Goal: Task Accomplishment & Management: Use online tool/utility

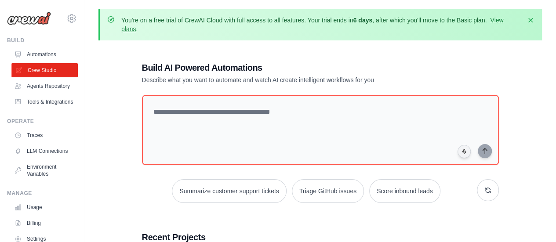
click at [32, 71] on link "Crew Studio" at bounding box center [44, 70] width 66 height 14
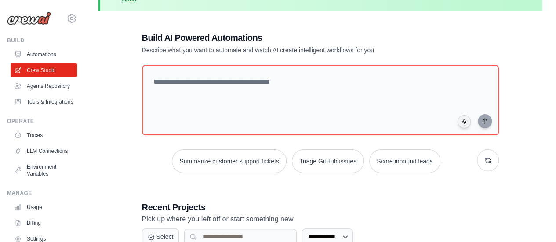
scroll to position [44, 0]
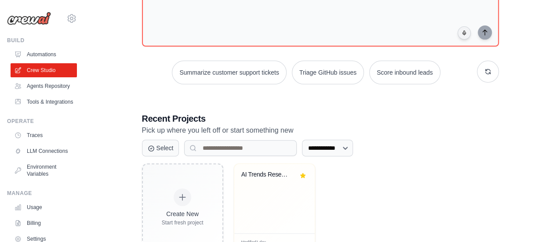
scroll to position [150, 0]
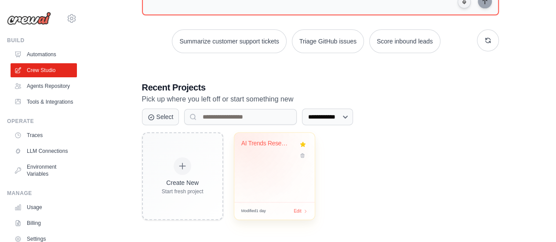
click at [248, 142] on div "AI Trends Research & Report Generat..." at bounding box center [267, 144] width 53 height 8
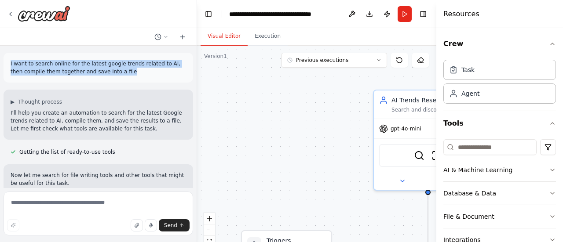
drag, startPoint x: 9, startPoint y: 63, endPoint x: 114, endPoint y: 75, distance: 105.8
click at [114, 75] on div "I want to search online for the latest google trends related to AI, then compil…" at bounding box center [99, 68] width 190 height 30
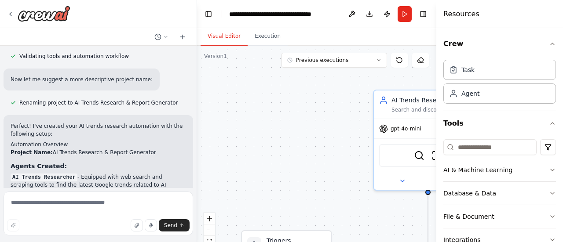
scroll to position [616, 0]
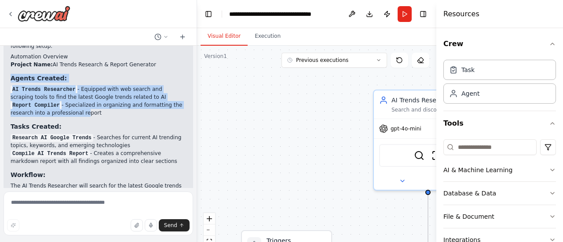
drag, startPoint x: 11, startPoint y: 56, endPoint x: 78, endPoint y: 87, distance: 73.4
click at [78, 87] on div "Perfect! I've created your AI trends research automation with the following set…" at bounding box center [98, 155] width 175 height 243
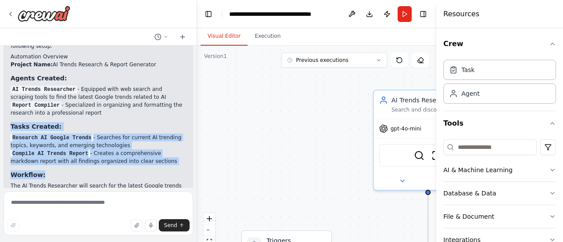
drag, startPoint x: 7, startPoint y: 101, endPoint x: 101, endPoint y: 148, distance: 105.0
click at [101, 148] on div "Perfect! I've created your AI trends research automation with the following set…" at bounding box center [99, 155] width 190 height 257
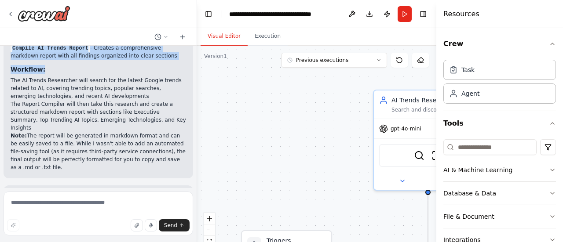
scroll to position [731, 0]
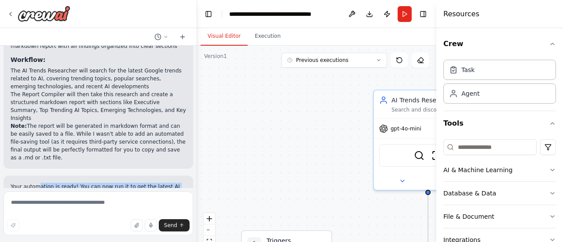
drag, startPoint x: 55, startPoint y: 151, endPoint x: 138, endPoint y: 172, distance: 85.7
click at [138, 183] on p "Your automation is ready! You can now run it to get the latest AI Google trends…" at bounding box center [98, 203] width 175 height 40
click at [263, 39] on button "Execution" at bounding box center [268, 36] width 40 height 18
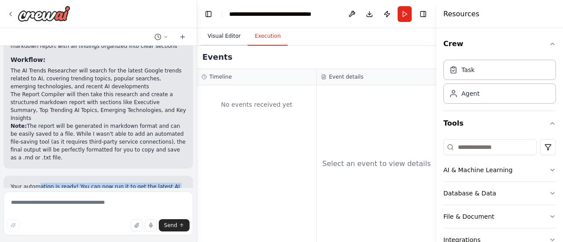
click at [217, 37] on button "Visual Editor" at bounding box center [224, 36] width 47 height 18
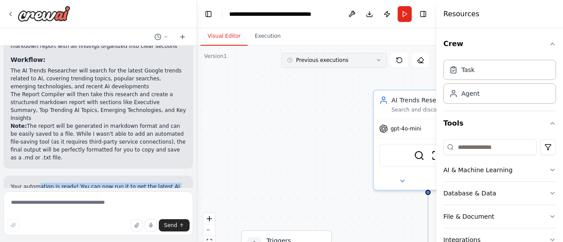
click at [342, 62] on button "Previous executions" at bounding box center [334, 60] width 106 height 15
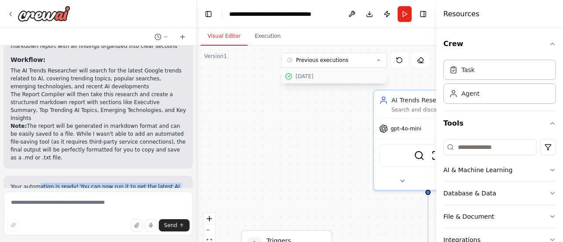
click at [311, 79] on div "10/5/2025" at bounding box center [340, 76] width 88 height 7
click at [260, 40] on button "Execution" at bounding box center [268, 36] width 40 height 18
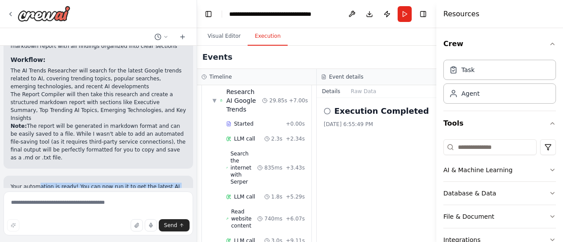
scroll to position [0, 0]
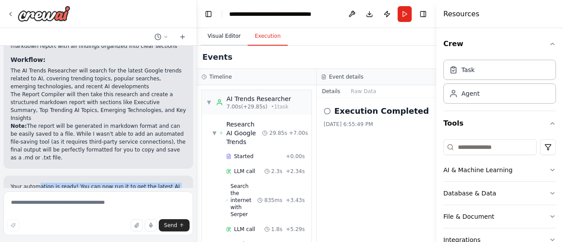
click at [224, 35] on button "Visual Editor" at bounding box center [224, 36] width 47 height 18
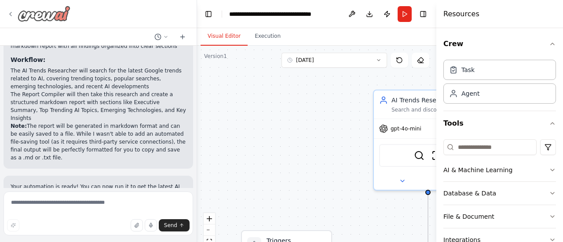
click at [9, 14] on icon at bounding box center [10, 14] width 7 height 7
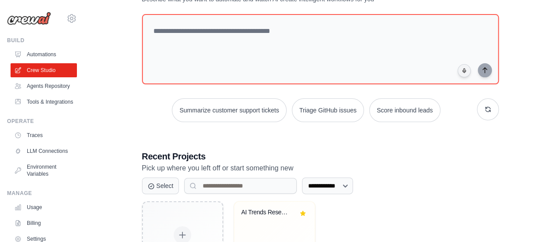
scroll to position [18, 0]
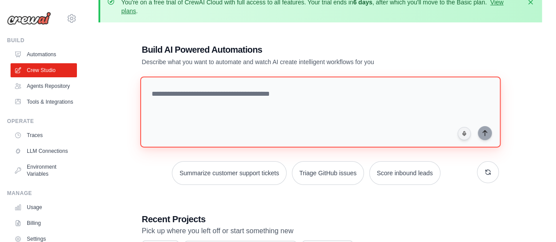
click at [175, 102] on textarea at bounding box center [320, 112] width 361 height 71
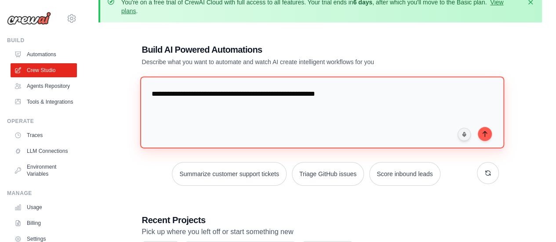
type textarea "**********"
click at [266, 97] on textarea "**********" at bounding box center [322, 113] width 364 height 72
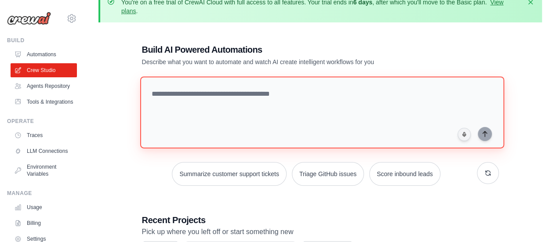
click at [189, 106] on textarea at bounding box center [322, 113] width 364 height 72
paste textarea "**********"
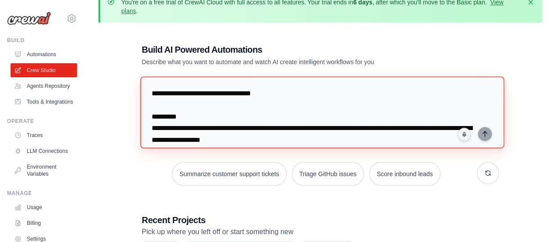
scroll to position [192, 0]
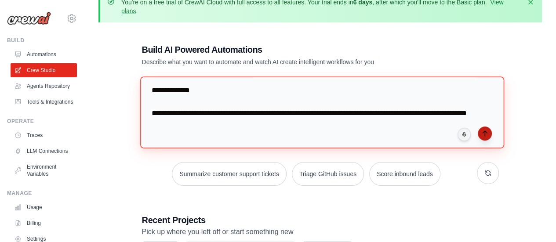
type textarea "**********"
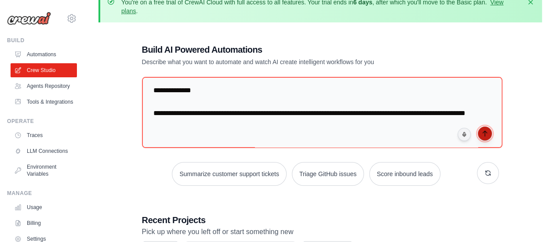
click at [486, 131] on icon "submit" at bounding box center [485, 133] width 4 height 5
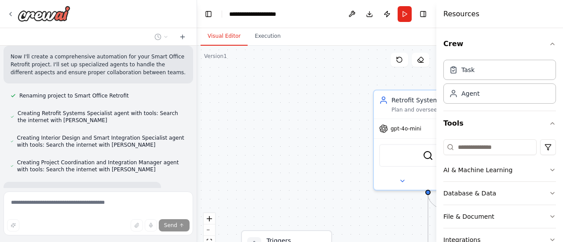
scroll to position [307, 0]
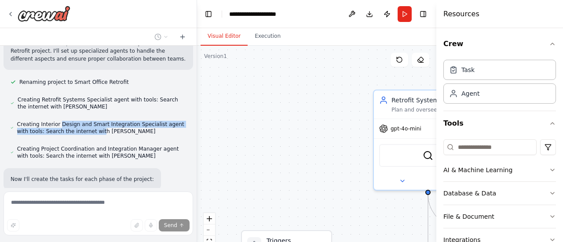
drag, startPoint x: 57, startPoint y: 118, endPoint x: 84, endPoint y: 122, distance: 27.1
click at [84, 122] on span "Creating Interior Design and Smart Integration Specialist agent with tools: Sea…" at bounding box center [101, 128] width 169 height 14
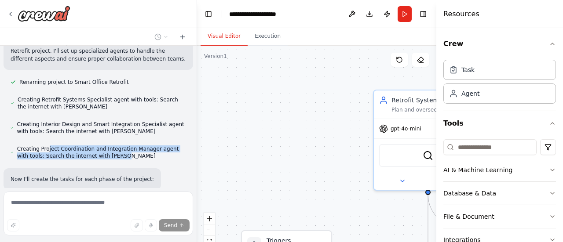
drag, startPoint x: 46, startPoint y: 142, endPoint x: 123, endPoint y: 146, distance: 77.5
click at [123, 146] on span "Creating Project Coordination and Integration Manager agent with tools: Search …" at bounding box center [101, 153] width 169 height 14
click at [88, 146] on span "Creating Project Coordination and Integration Manager agent with tools: Search …" at bounding box center [101, 153] width 169 height 14
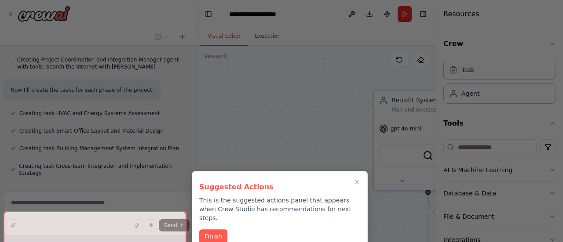
scroll to position [503, 0]
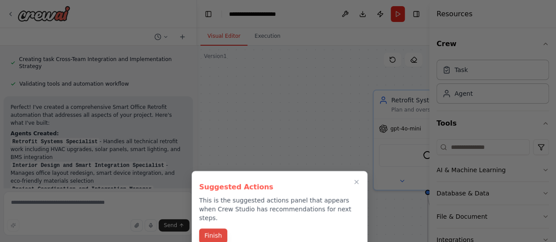
click at [216, 229] on button "Finish" at bounding box center [213, 236] width 28 height 15
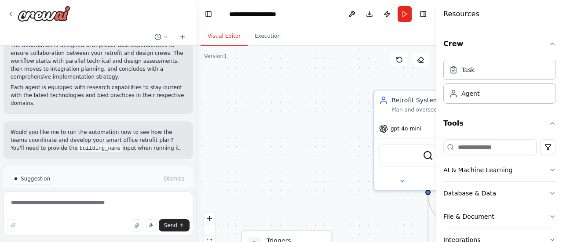
scroll to position [752, 0]
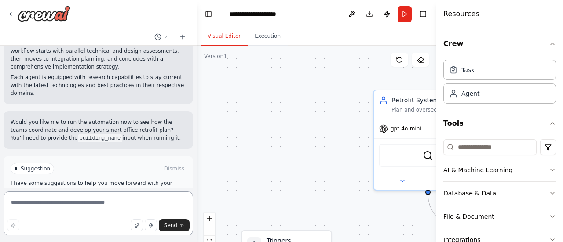
click at [33, 205] on textarea at bounding box center [99, 214] width 190 height 44
type textarea "**********"
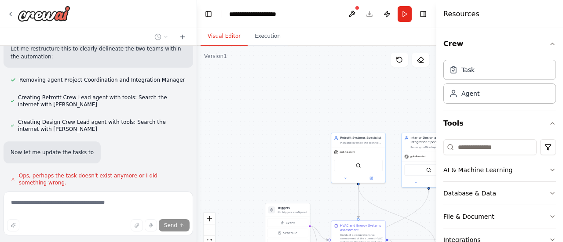
scroll to position [970, 0]
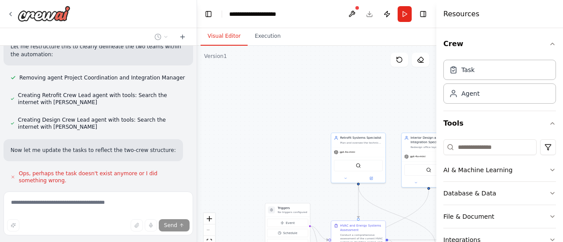
click at [289, 161] on div ".deletable-edge-delete-btn { width: 20px; height: 20px; border: 0px solid #ffff…" at bounding box center [316, 156] width 239 height 220
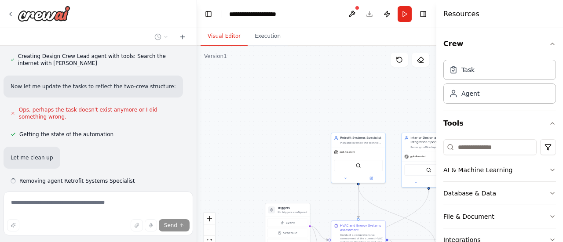
scroll to position [1034, 0]
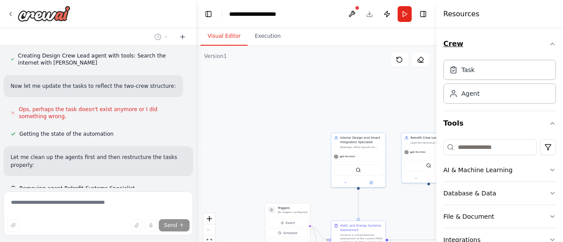
click at [549, 44] on icon "button" at bounding box center [552, 43] width 7 height 7
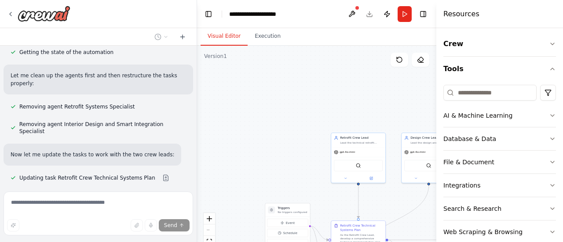
scroll to position [1133, 0]
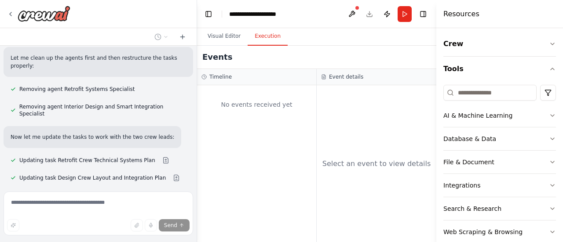
click at [258, 34] on button "Execution" at bounding box center [268, 36] width 40 height 18
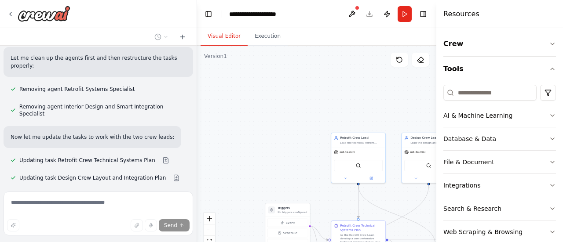
click at [230, 41] on button "Visual Editor" at bounding box center [224, 36] width 47 height 18
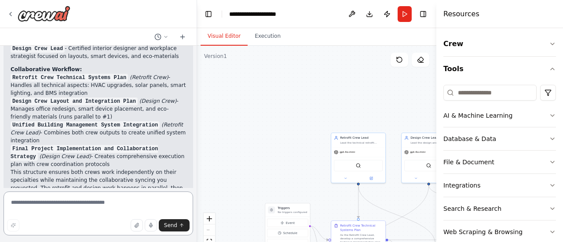
scroll to position [1564, 0]
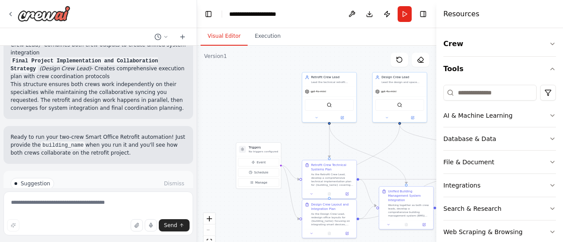
drag, startPoint x: 403, startPoint y: 193, endPoint x: 374, endPoint y: 132, distance: 67.3
click at [374, 132] on div ".deletable-edge-delete-btn { width: 20px; height: 20px; border: 0px solid #ffff…" at bounding box center [316, 156] width 239 height 220
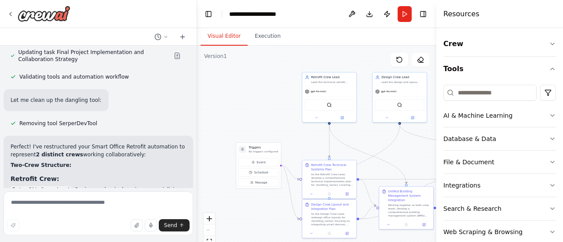
scroll to position [1300, 0]
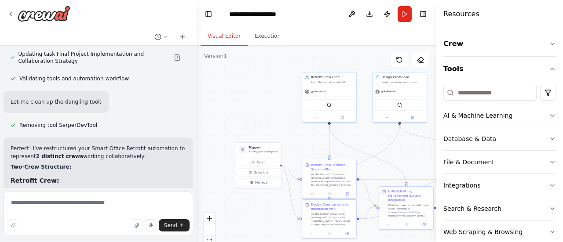
drag, startPoint x: 19, startPoint y: 171, endPoint x: 58, endPoint y: 170, distance: 38.7
click at [58, 221] on code "Design Crew Lead" at bounding box center [38, 225] width 54 height 8
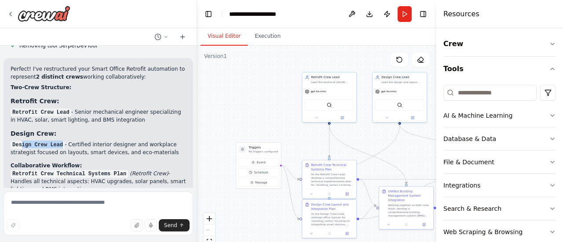
scroll to position [1388, 0]
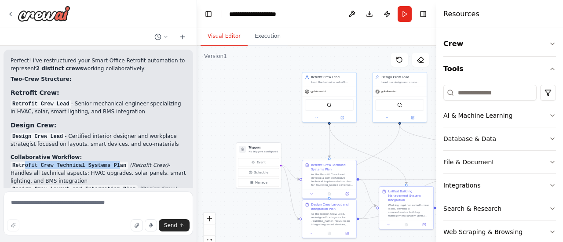
drag, startPoint x: 25, startPoint y: 113, endPoint x: 112, endPoint y: 111, distance: 87.1
click at [112, 162] on code "Retrofit Crew Technical Systems Plan" at bounding box center [69, 166] width 117 height 8
drag, startPoint x: 40, startPoint y: 167, endPoint x: 155, endPoint y: 171, distance: 114.4
click at [155, 209] on p "Unified Building Management System Integration (Retrofit Crew Lead) - Combines …" at bounding box center [98, 221] width 175 height 24
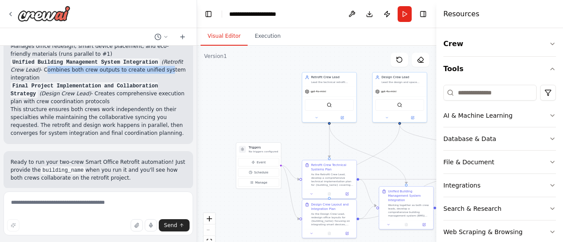
scroll to position [1564, 0]
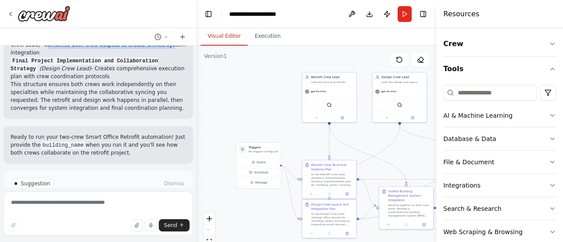
click at [73, 219] on icon at bounding box center [75, 221] width 5 height 5
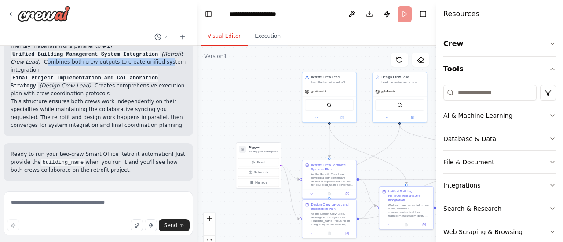
scroll to position [1493, 0]
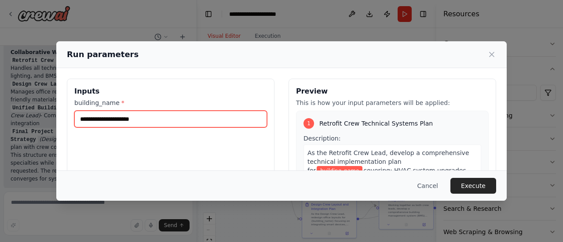
click at [113, 121] on input "building_name *" at bounding box center [170, 119] width 193 height 17
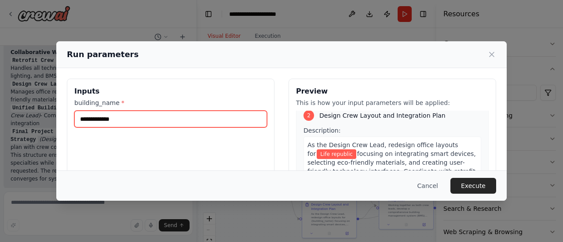
scroll to position [308, 0]
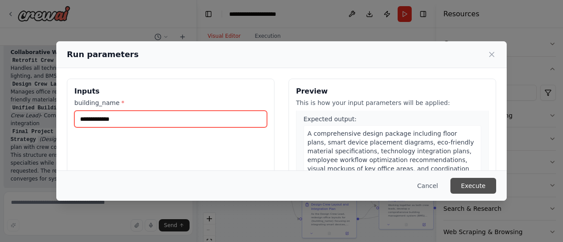
type input "**********"
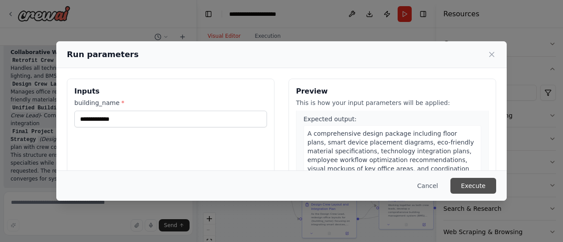
click at [476, 191] on button "Execute" at bounding box center [473, 186] width 46 height 16
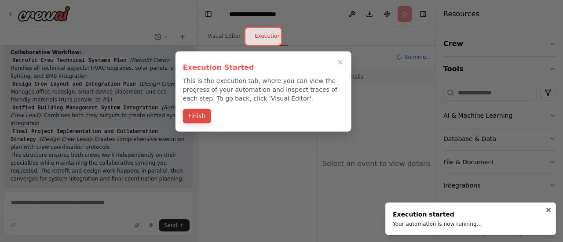
click at [194, 114] on button "Finish" at bounding box center [197, 116] width 28 height 15
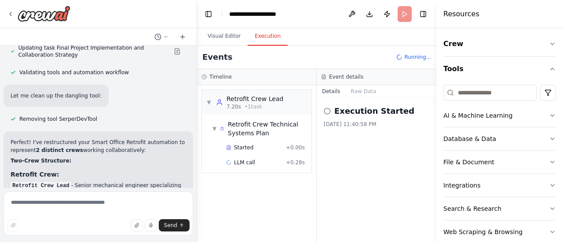
scroll to position [1361, 0]
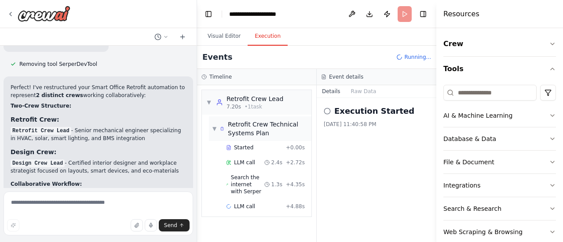
click at [254, 126] on span "Retrofit Crew Technical Systems Plan" at bounding box center [268, 129] width 80 height 18
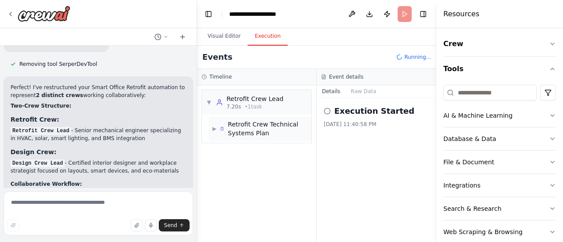
click at [254, 126] on span "Retrofit Crew Technical Systems Plan" at bounding box center [268, 129] width 80 height 18
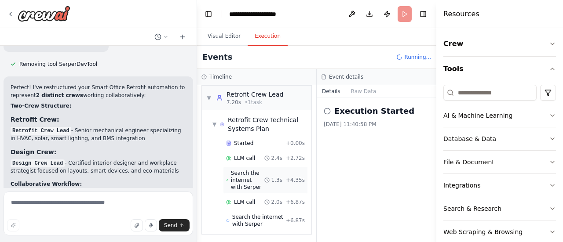
scroll to position [11, 0]
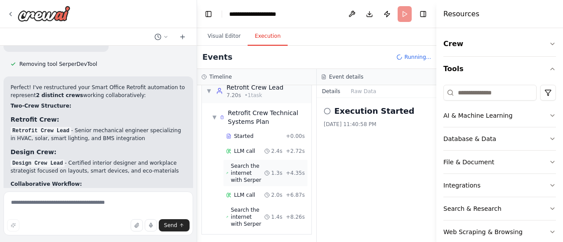
click at [248, 167] on span "Search the internet with Serper" at bounding box center [247, 173] width 33 height 21
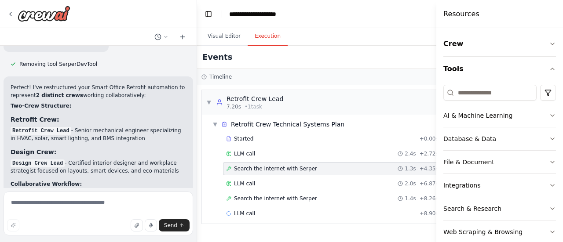
click at [235, 170] on span "Search the internet with Serper" at bounding box center [275, 168] width 83 height 7
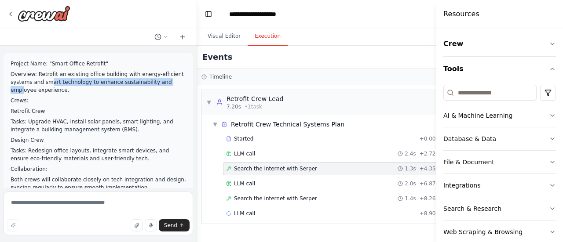
drag, startPoint x: 48, startPoint y: 85, endPoint x: 165, endPoint y: 82, distance: 117.0
click at [165, 82] on p "Overview: Retrofit an existing office building with energy-efficient systems an…" at bounding box center [98, 82] width 175 height 24
drag, startPoint x: 15, startPoint y: 110, endPoint x: 44, endPoint y: 114, distance: 30.1
click at [44, 114] on p "Retrofit Crew" at bounding box center [98, 111] width 175 height 8
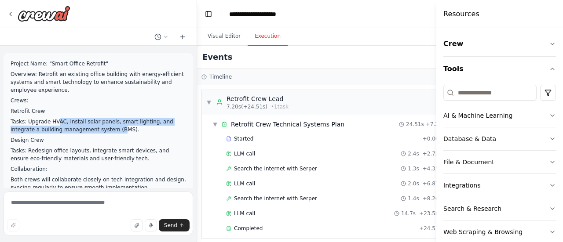
drag, startPoint x: 54, startPoint y: 123, endPoint x: 88, endPoint y: 130, distance: 34.5
click at [88, 130] on p "Tasks: Upgrade HVAC, install solar panels, smart lighting, and integrate a buil…" at bounding box center [98, 126] width 175 height 16
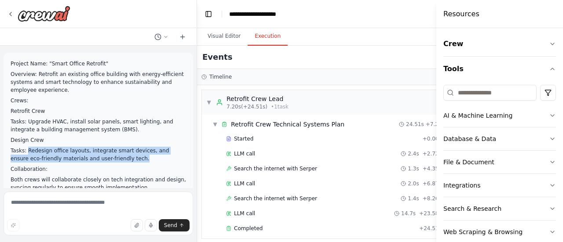
drag, startPoint x: 26, startPoint y: 152, endPoint x: 113, endPoint y: 157, distance: 87.7
click at [113, 157] on p "Tasks: Redesign office layouts, integrate smart devices, and ensure eco-friendl…" at bounding box center [98, 155] width 175 height 16
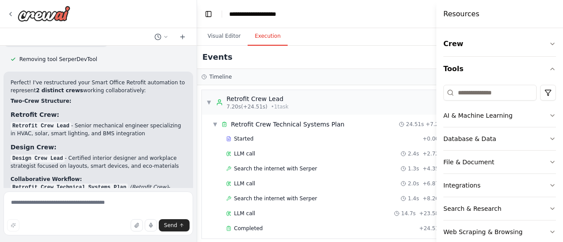
scroll to position [1317, 0]
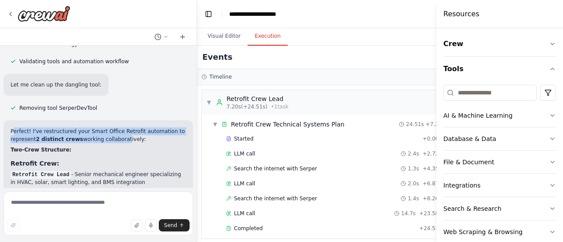
drag, startPoint x: 14, startPoint y: 80, endPoint x: 116, endPoint y: 89, distance: 102.5
click at [116, 128] on p "Perfect! I've restructured your Smart Office Retrofit automation to represent 2…" at bounding box center [98, 136] width 175 height 16
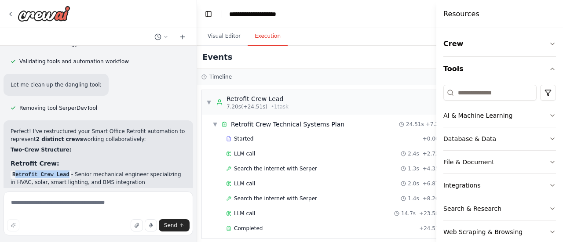
drag, startPoint x: 14, startPoint y: 121, endPoint x: 66, endPoint y: 122, distance: 52.3
click at [66, 171] on li "Retrofit Crew Lead - Senior mechanical engineer specializing in HVAC, solar, sm…" at bounding box center [98, 179] width 175 height 16
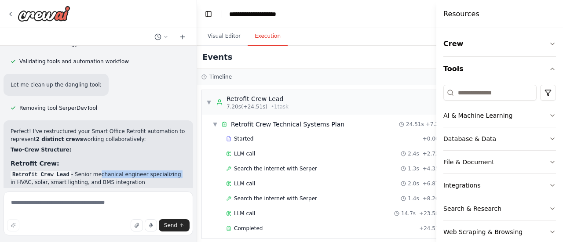
drag, startPoint x: 92, startPoint y: 120, endPoint x: 164, endPoint y: 123, distance: 71.7
click at [164, 171] on li "Retrofit Crew Lead - Senior mechanical engineer specializing in HVAC, solar, sm…" at bounding box center [98, 179] width 175 height 16
drag, startPoint x: 65, startPoint y: 132, endPoint x: 79, endPoint y: 134, distance: 14.2
click at [79, 134] on div "Perfect! I've restructured your Smart Office Retrofit automation to represent 2…" at bounding box center [98, 243] width 175 height 231
drag, startPoint x: 75, startPoint y: 154, endPoint x: 153, endPoint y: 162, distance: 78.3
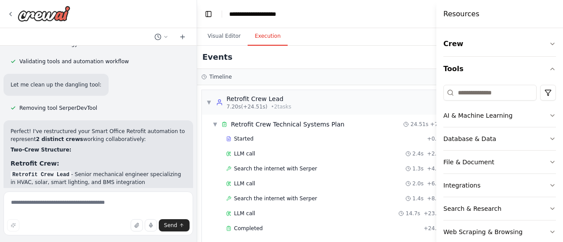
click at [153, 203] on li "Design Crew Lead - Certified interior designer and workplace strategist focused…" at bounding box center [98, 211] width 175 height 16
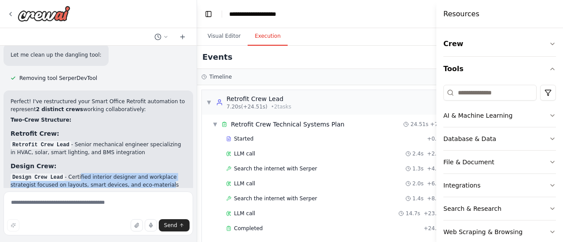
scroll to position [1361, 0]
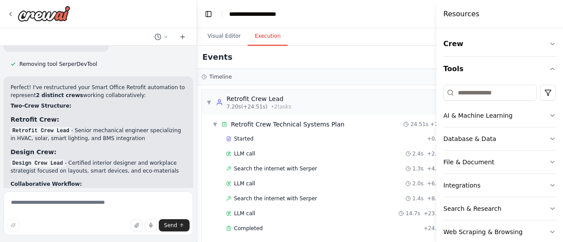
drag, startPoint x: 81, startPoint y: 141, endPoint x: 115, endPoint y: 141, distance: 33.9
click at [115, 189] on code "Retrofit Crew Technical Systems Plan" at bounding box center [69, 193] width 117 height 8
drag, startPoint x: 36, startPoint y: 152, endPoint x: 63, endPoint y: 155, distance: 27.4
click at [63, 188] on p "Retrofit Crew Technical Systems Plan (Retrofit Crew) - Handles all technical as…" at bounding box center [98, 200] width 175 height 24
drag, startPoint x: 129, startPoint y: 173, endPoint x: 144, endPoint y: 174, distance: 15.5
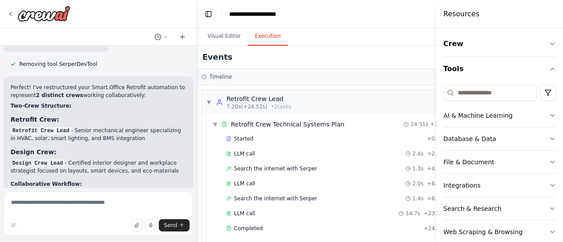
click at [144, 212] on p "Design Crew Layout and Integration Plan (Design Crew) - Manages office redesign…" at bounding box center [98, 224] width 175 height 24
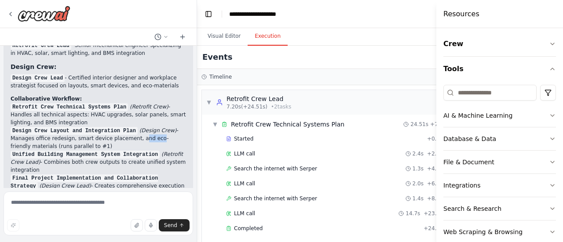
scroll to position [1449, 0]
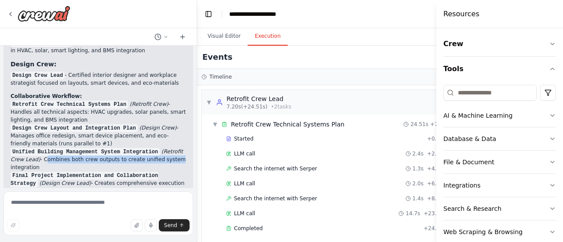
drag, startPoint x: 41, startPoint y: 107, endPoint x: 161, endPoint y: 104, distance: 119.7
click at [161, 148] on p "Unified Building Management System Integration (Retrofit Crew Lead) - Combines …" at bounding box center [98, 160] width 175 height 24
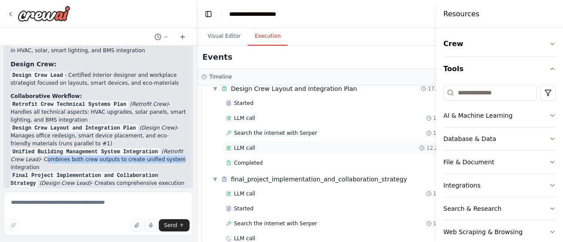
scroll to position [290, 0]
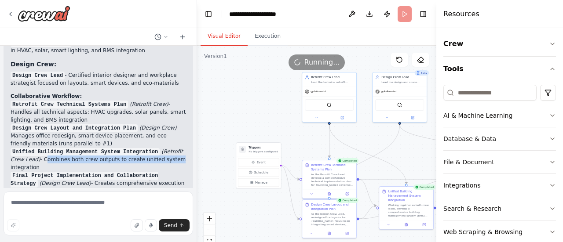
click at [224, 38] on button "Visual Editor" at bounding box center [224, 36] width 47 height 18
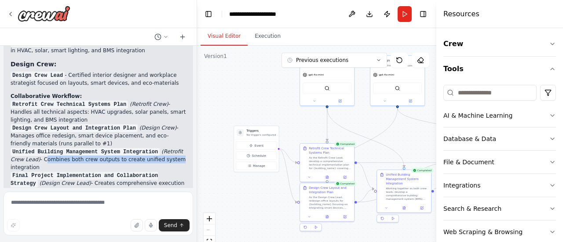
drag, startPoint x: 281, startPoint y: 124, endPoint x: 279, endPoint y: 107, distance: 16.9
click at [279, 107] on div ".deletable-edge-delete-btn { width: 20px; height: 20px; border: 0px solid #ffff…" at bounding box center [316, 156] width 239 height 220
click at [268, 39] on button "Execution" at bounding box center [268, 36] width 40 height 18
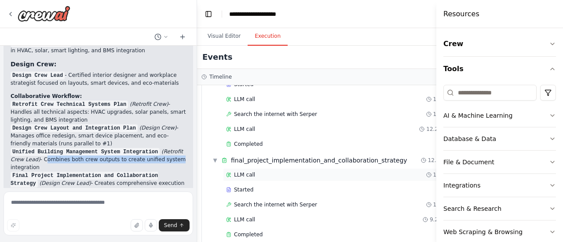
scroll to position [305, 0]
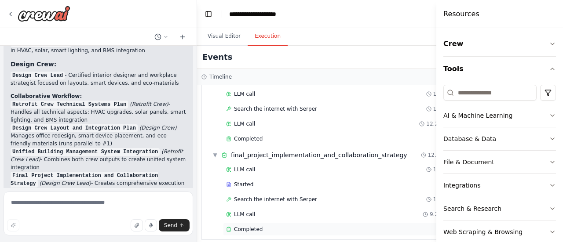
click at [254, 226] on span "Completed" at bounding box center [248, 229] width 29 height 7
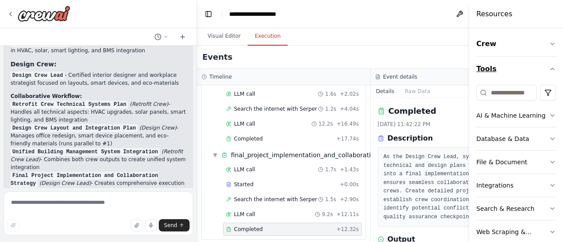
drag, startPoint x: 436, startPoint y: 54, endPoint x: 542, endPoint y: 59, distance: 105.7
click at [542, 59] on div "Resources Crew Tools AI & Machine Learning Database & Data File & Document Inte…" at bounding box center [516, 121] width 94 height 242
click at [495, 11] on h4 "Resources" at bounding box center [494, 14] width 36 height 11
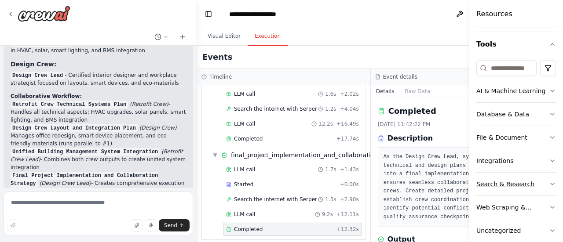
scroll to position [38, 0]
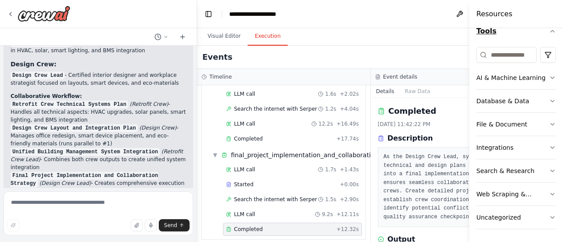
click at [549, 32] on icon "button" at bounding box center [552, 31] width 7 height 7
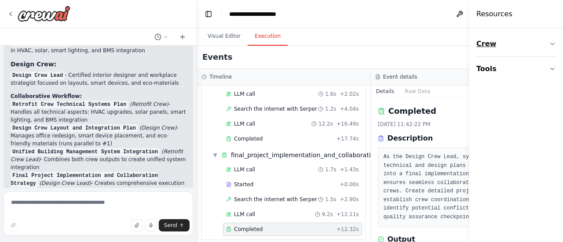
click at [551, 43] on icon "button" at bounding box center [553, 44] width 4 height 2
click at [554, 47] on icon "button" at bounding box center [552, 43] width 7 height 7
click at [553, 66] on icon "button" at bounding box center [552, 69] width 7 height 7
click at [424, 36] on div "Visual Editor Execution" at bounding box center [370, 37] width 347 height 18
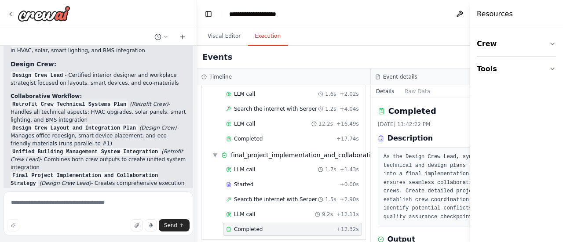
drag, startPoint x: 470, startPoint y: 102, endPoint x: 519, endPoint y: 100, distance: 48.9
click at [519, 100] on div "Resources Crew Tools" at bounding box center [516, 121] width 93 height 242
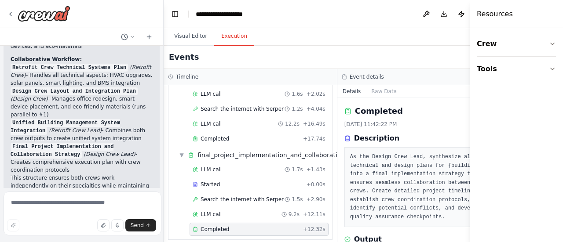
scroll to position [1723, 0]
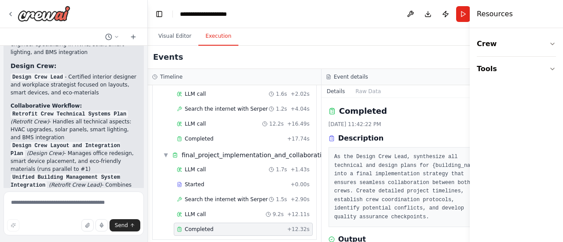
drag, startPoint x: 196, startPoint y: 128, endPoint x: 148, endPoint y: 127, distance: 48.4
click at [148, 127] on div "Project Name: "Smart Office Retrofit" Overview: Retrofit an existing office bui…" at bounding box center [281, 121] width 563 height 242
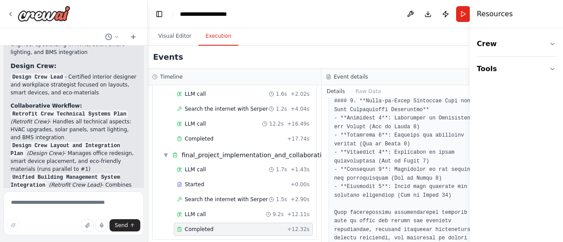
scroll to position [888, 0]
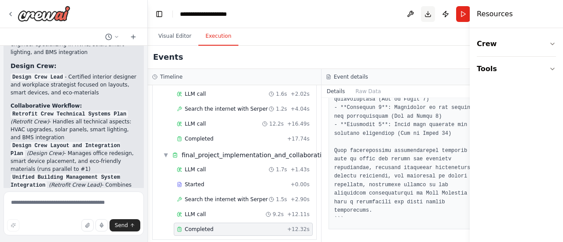
click at [421, 15] on button "Download" at bounding box center [428, 14] width 14 height 16
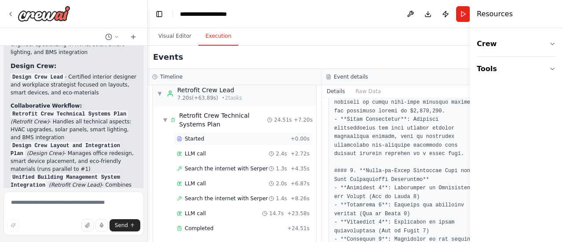
scroll to position [0, 0]
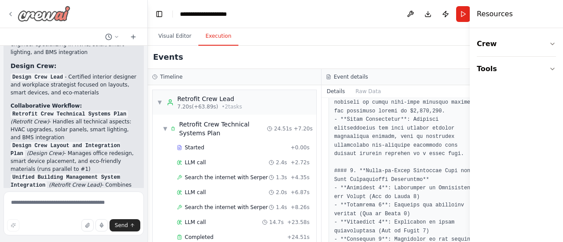
click at [12, 15] on icon at bounding box center [10, 14] width 7 height 7
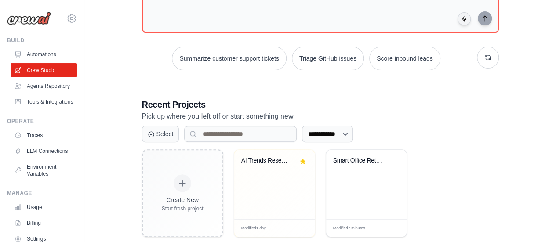
scroll to position [150, 0]
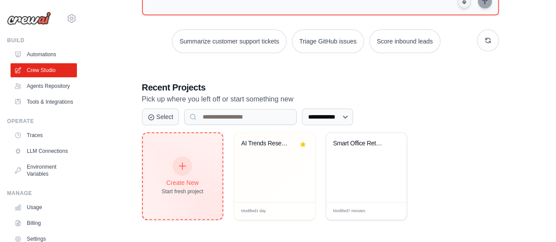
click at [188, 169] on div at bounding box center [182, 166] width 19 height 19
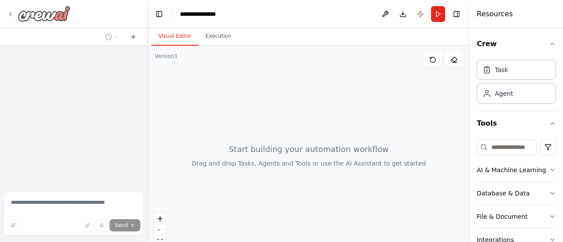
click at [12, 12] on icon at bounding box center [10, 14] width 7 height 7
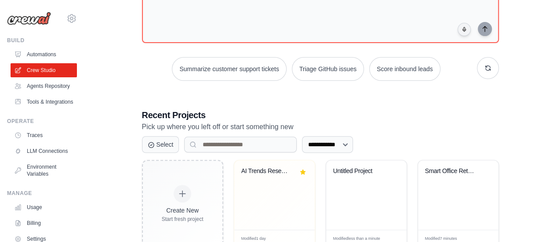
scroll to position [150, 0]
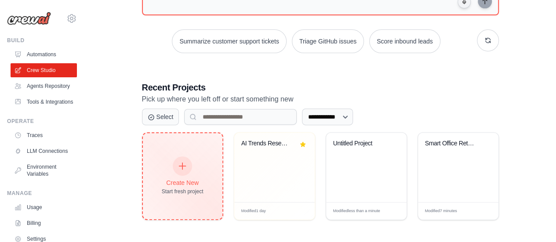
click at [177, 162] on div at bounding box center [182, 166] width 19 height 19
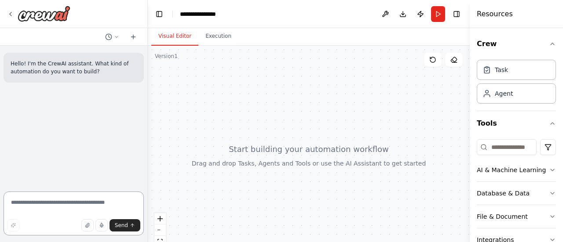
click at [15, 203] on textarea at bounding box center [74, 214] width 140 height 44
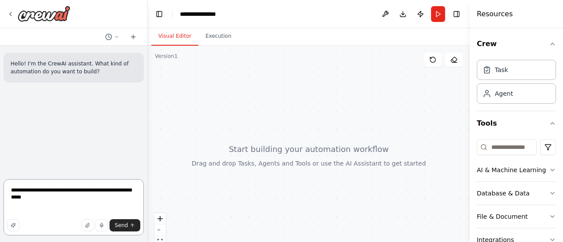
paste textarea "**********"
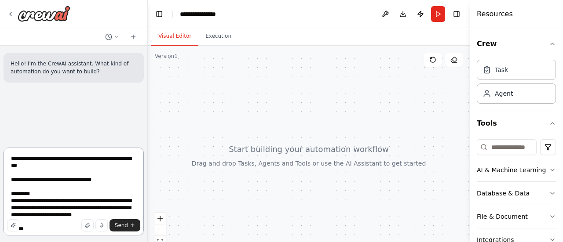
click at [19, 166] on textarea "**********" at bounding box center [74, 192] width 140 height 88
click at [16, 166] on textarea "**********" at bounding box center [74, 192] width 140 height 88
click at [52, 170] on textarea "**********" at bounding box center [74, 192] width 140 height 88
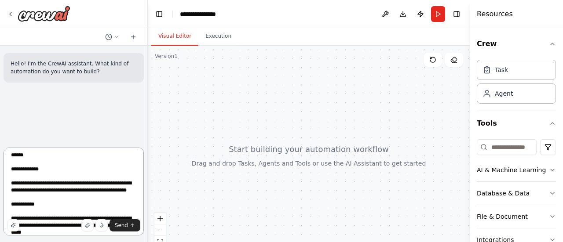
scroll to position [88, 0]
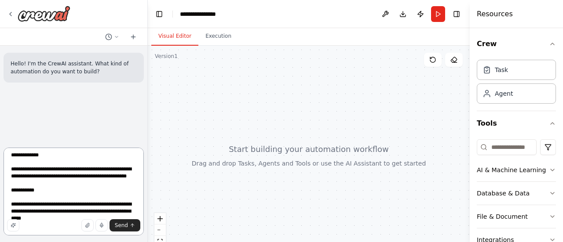
click at [44, 155] on textarea "**********" at bounding box center [74, 192] width 140 height 88
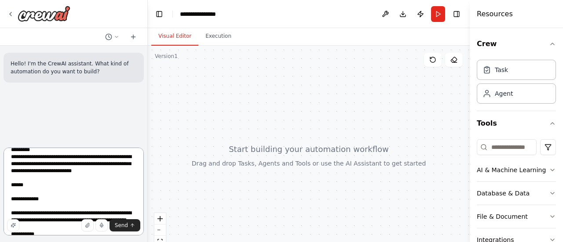
click at [24, 186] on textarea "**********" at bounding box center [74, 192] width 140 height 88
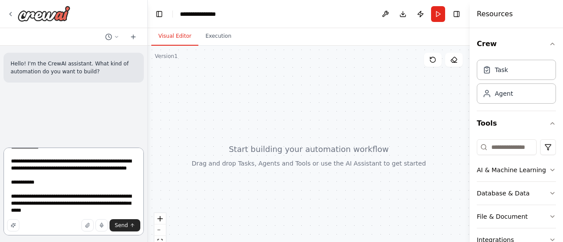
scroll to position [110, 0]
click at [10, 178] on textarea "**********" at bounding box center [74, 192] width 140 height 88
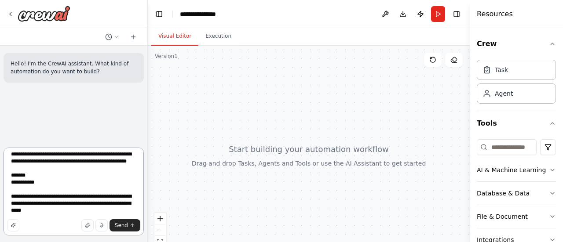
scroll to position [117, 0]
type textarea "**********"
click at [120, 227] on span "Send" at bounding box center [121, 225] width 13 height 7
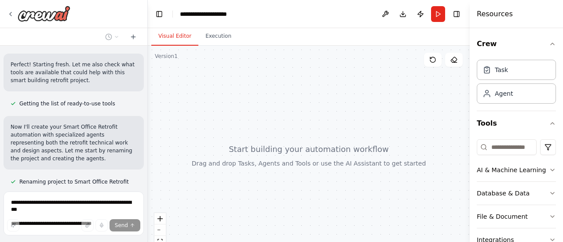
scroll to position [358, 0]
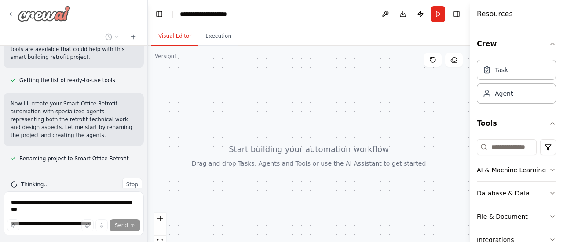
click at [11, 16] on icon at bounding box center [11, 14] width 2 height 4
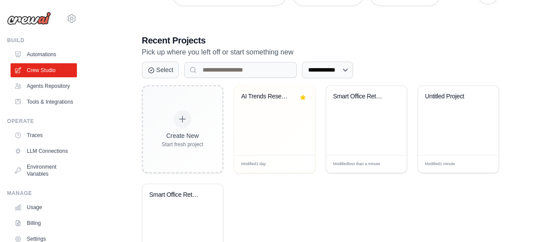
scroll to position [249, 0]
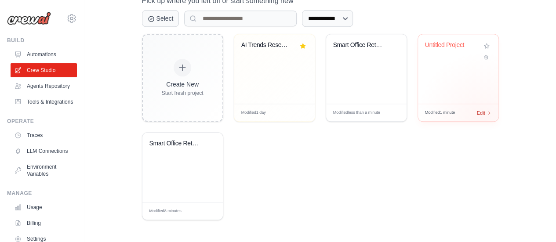
click at [483, 113] on span "Edit" at bounding box center [481, 112] width 8 height 7
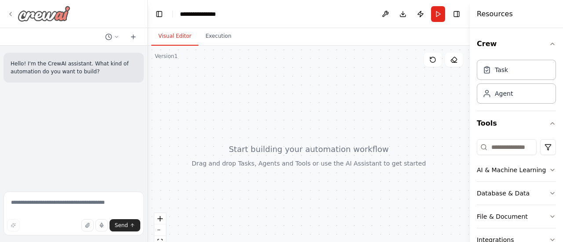
click at [9, 15] on icon at bounding box center [10, 14] width 7 height 7
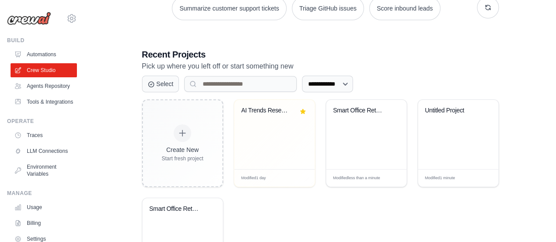
scroll to position [220, 0]
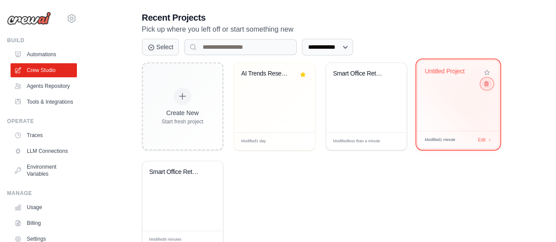
click at [489, 83] on button at bounding box center [487, 84] width 11 height 10
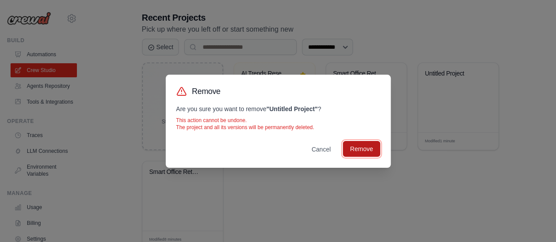
click at [358, 149] on button "Remove" at bounding box center [361, 149] width 37 height 16
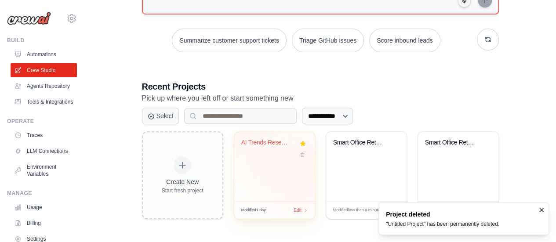
scroll to position [150, 0]
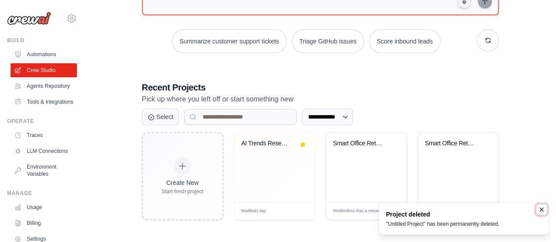
click at [540, 207] on icon "Notifications (F8)" at bounding box center [541, 209] width 7 height 7
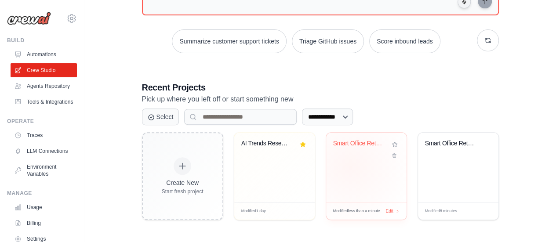
click at [351, 166] on div "Smart Office Retrofit" at bounding box center [366, 167] width 80 height 69
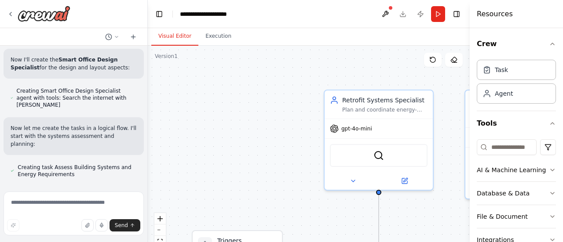
scroll to position [567, 0]
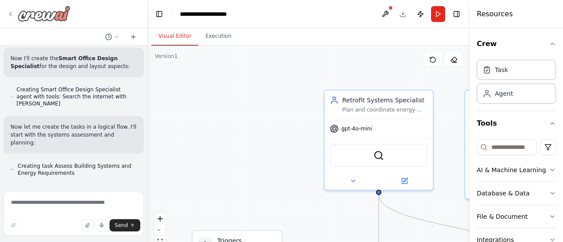
click at [10, 17] on icon at bounding box center [10, 14] width 7 height 7
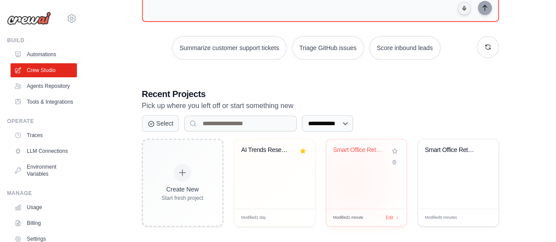
scroll to position [150, 0]
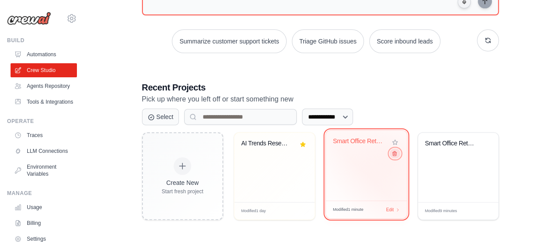
click at [393, 155] on icon at bounding box center [394, 154] width 6 height 6
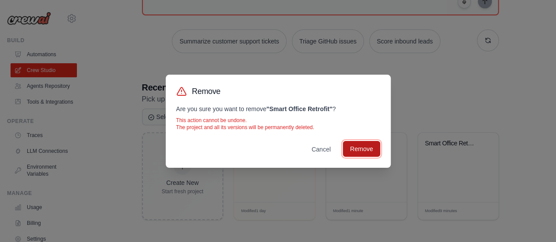
click at [353, 153] on button "Remove" at bounding box center [361, 149] width 37 height 16
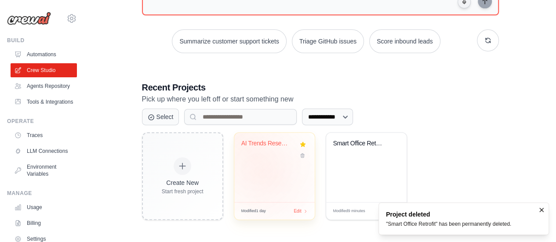
click at [265, 176] on div "AI Trends Research & Report Generat..." at bounding box center [274, 167] width 80 height 69
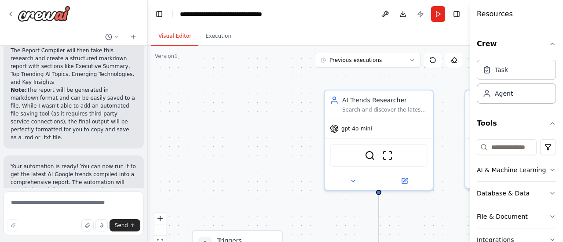
scroll to position [880, 0]
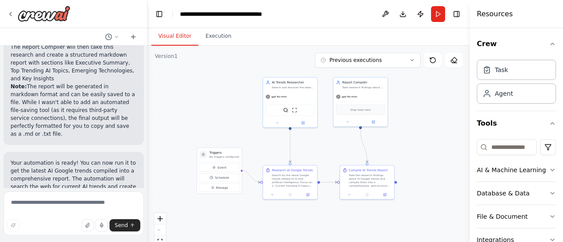
drag, startPoint x: 264, startPoint y: 170, endPoint x: 222, endPoint y: 103, distance: 78.8
click at [222, 103] on div ".deletable-edge-delete-btn { width: 20px; height: 20px; border: 0px solid #ffff…" at bounding box center [309, 156] width 322 height 220
click at [336, 60] on span "Previous executions" at bounding box center [355, 60] width 52 height 7
click at [349, 81] on button "[DATE]" at bounding box center [368, 76] width 106 height 14
click at [340, 77] on div "[DATE]" at bounding box center [373, 76] width 88 height 7
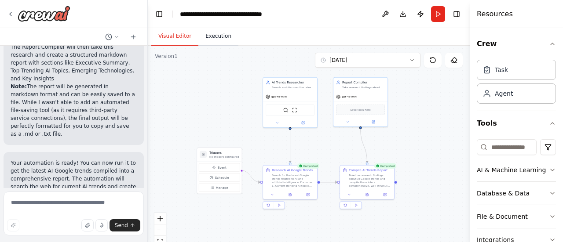
click at [208, 37] on button "Execution" at bounding box center [218, 36] width 40 height 18
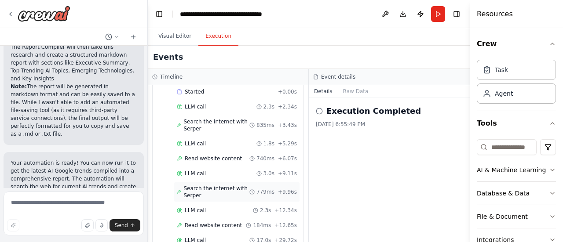
scroll to position [0, 0]
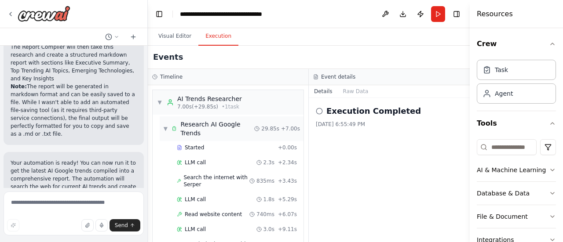
click at [192, 127] on span "Research AI Google Trends" at bounding box center [217, 129] width 74 height 18
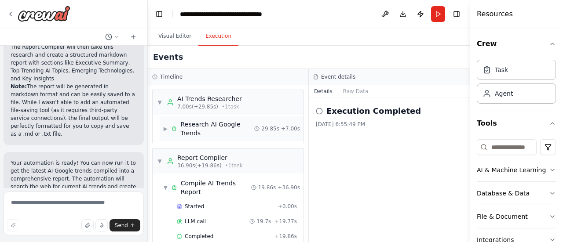
click at [195, 128] on span "Research AI Google Trends" at bounding box center [217, 129] width 74 height 18
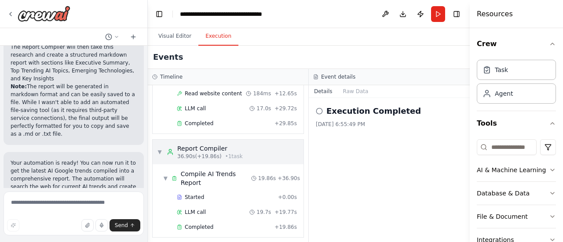
click at [189, 146] on div "Report Compiler" at bounding box center [210, 148] width 66 height 9
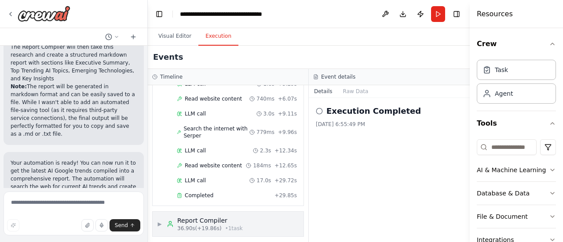
click at [194, 218] on div "Report Compiler" at bounding box center [210, 220] width 66 height 9
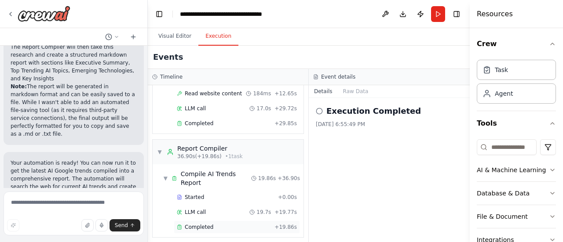
click at [199, 224] on span "Completed" at bounding box center [199, 227] width 29 height 7
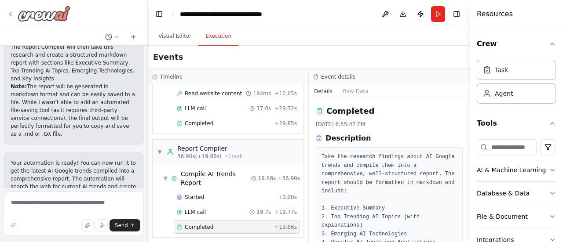
click at [13, 15] on icon at bounding box center [10, 14] width 7 height 7
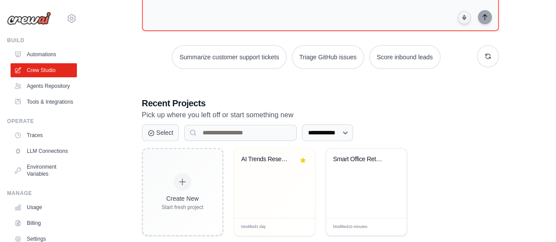
scroll to position [150, 0]
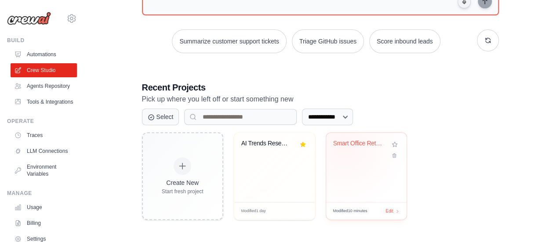
click at [344, 146] on div "Smart Office Retrofit" at bounding box center [359, 144] width 53 height 8
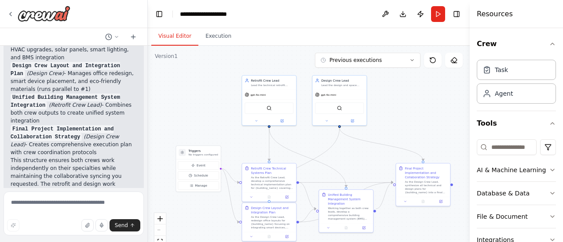
drag, startPoint x: 240, startPoint y: 139, endPoint x: 201, endPoint y: 104, distance: 52.7
click at [201, 104] on div ".deletable-edge-delete-btn { width: 20px; height: 20px; border: 0px solid #ffff…" at bounding box center [309, 156] width 322 height 220
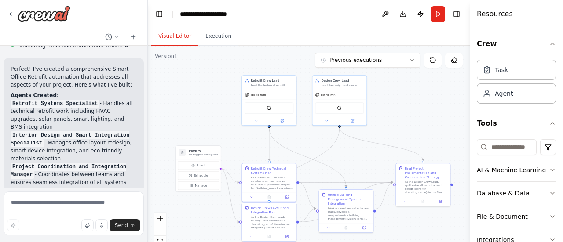
scroll to position [584, 0]
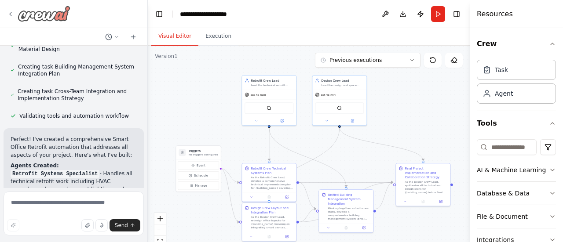
click at [10, 15] on icon at bounding box center [10, 14] width 7 height 7
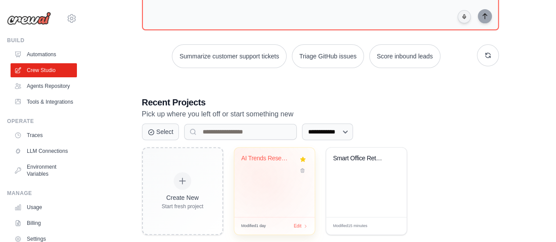
scroll to position [150, 0]
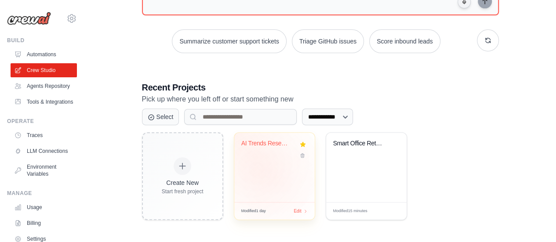
click at [263, 175] on div "AI Trends Research & Report Generat..." at bounding box center [274, 167] width 80 height 69
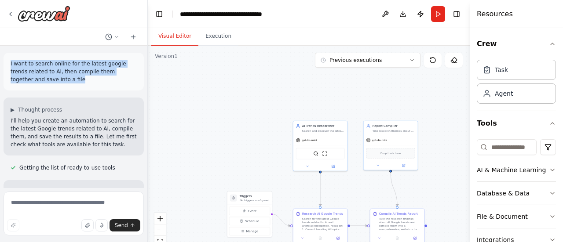
drag, startPoint x: 8, startPoint y: 62, endPoint x: 95, endPoint y: 82, distance: 89.8
click at [95, 82] on div "I want to search online for the latest google trends related to AI, then compil…" at bounding box center [74, 72] width 140 height 38
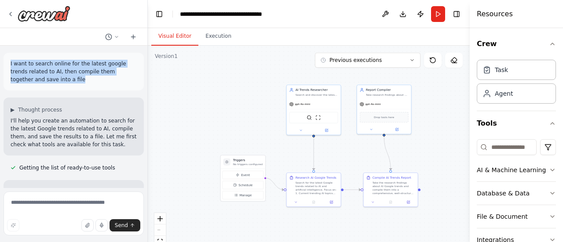
drag, startPoint x: 247, startPoint y: 157, endPoint x: 240, endPoint y: 121, distance: 36.7
click at [240, 121] on div ".deletable-edge-delete-btn { width: 20px; height: 20px; border: 0px solid #ffff…" at bounding box center [309, 156] width 322 height 220
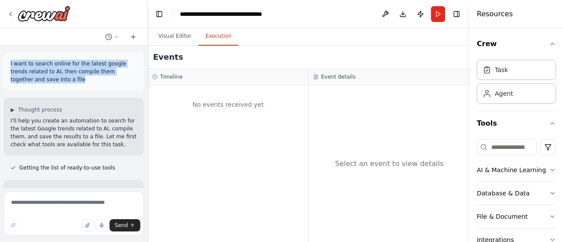
click at [204, 42] on button "Execution" at bounding box center [218, 36] width 40 height 18
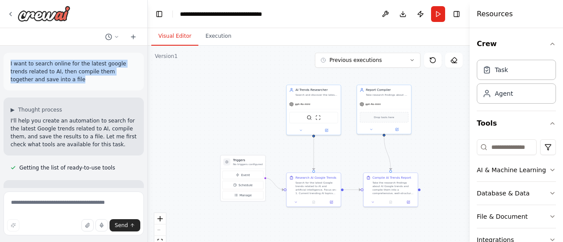
click at [178, 35] on button "Visual Editor" at bounding box center [174, 36] width 47 height 18
click at [358, 64] on button "Previous executions" at bounding box center [368, 60] width 106 height 15
click at [336, 77] on div "10/5/2025" at bounding box center [373, 76] width 88 height 7
click at [221, 40] on button "Execution" at bounding box center [218, 36] width 40 height 18
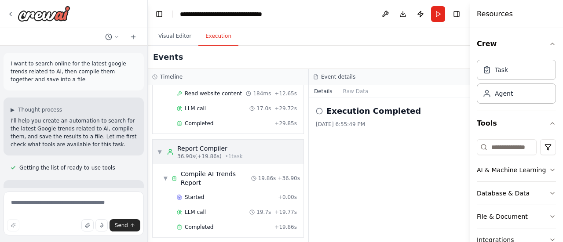
click at [202, 153] on span "36.90s (+19.86s)" at bounding box center [199, 156] width 44 height 7
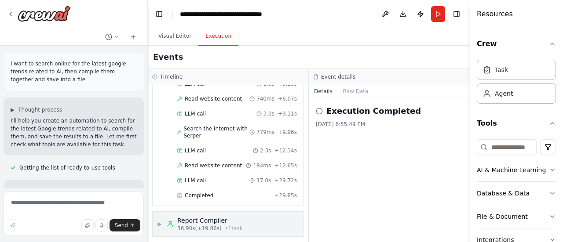
click at [177, 220] on div "Report Compiler" at bounding box center [210, 220] width 66 height 9
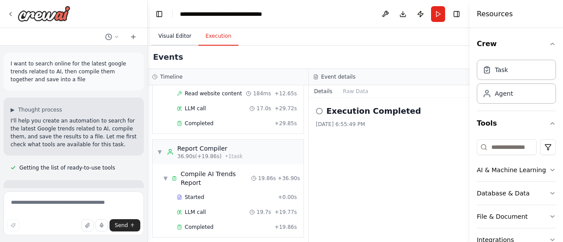
click at [176, 39] on button "Visual Editor" at bounding box center [174, 36] width 47 height 18
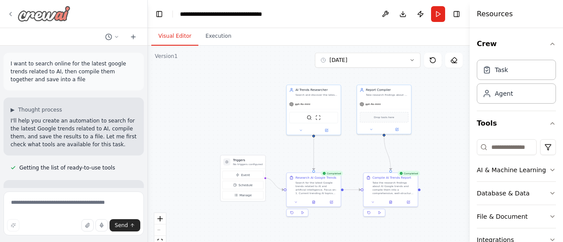
click at [9, 17] on icon at bounding box center [10, 14] width 7 height 7
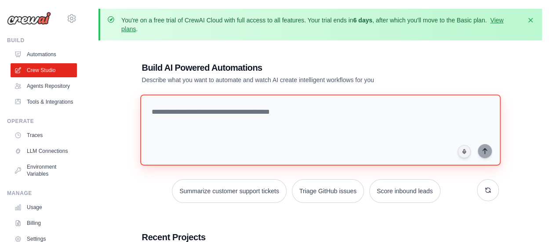
click at [189, 111] on textarea at bounding box center [320, 130] width 361 height 71
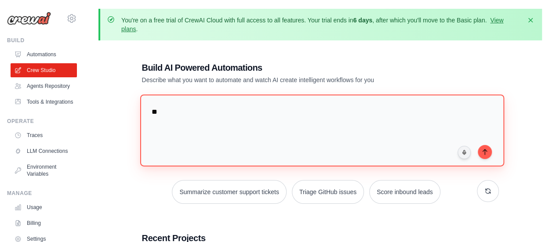
type textarea "*"
click at [176, 118] on textarea at bounding box center [322, 131] width 364 height 72
type textarea "**********"
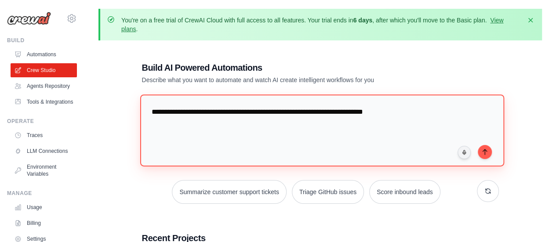
type textarea "**********"
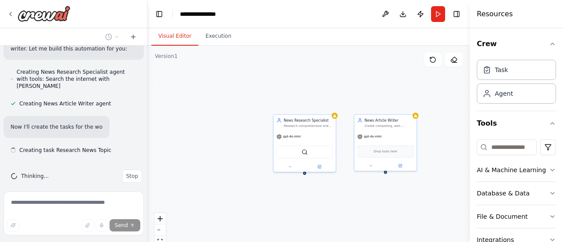
scroll to position [197, 0]
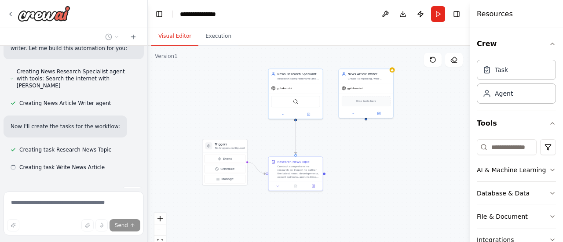
drag, startPoint x: 378, startPoint y: 178, endPoint x: 392, endPoint y: 140, distance: 39.9
click at [392, 140] on div ".deletable-edge-delete-btn { width: 20px; height: 20px; border: 0px solid #ffff…" at bounding box center [309, 156] width 322 height 220
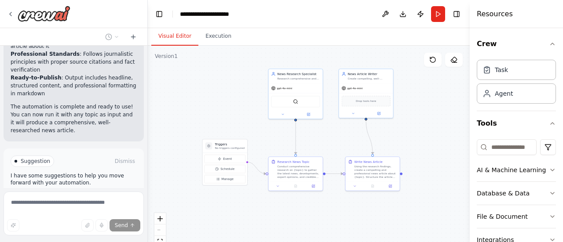
scroll to position [662, 0]
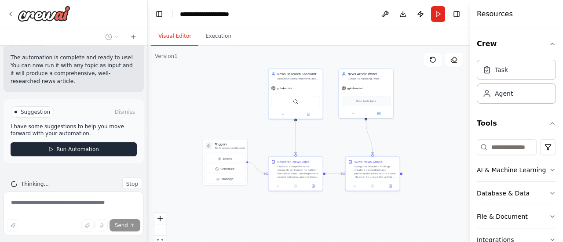
click at [49, 143] on button "Run Automation" at bounding box center [74, 150] width 126 height 14
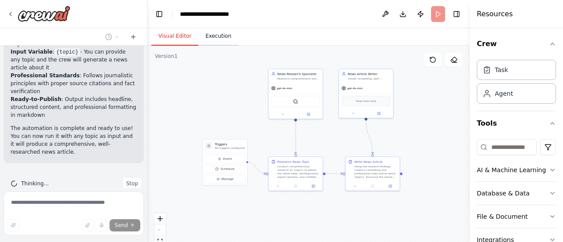
click at [209, 40] on button "Execution" at bounding box center [218, 36] width 40 height 18
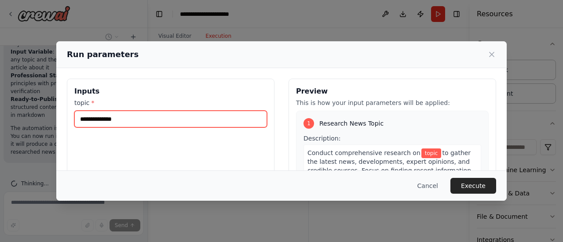
click at [100, 113] on input "topic *" at bounding box center [170, 119] width 193 height 17
type input "******"
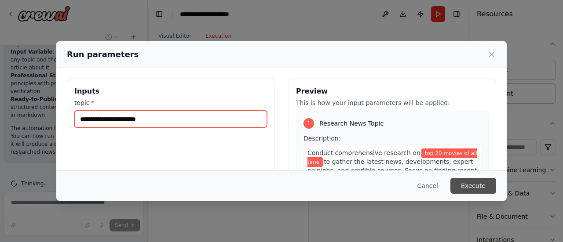
type input "**********"
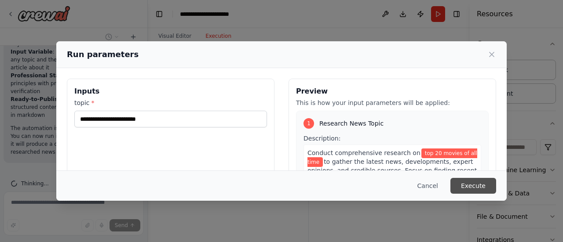
click at [488, 183] on button "Execute" at bounding box center [473, 186] width 46 height 16
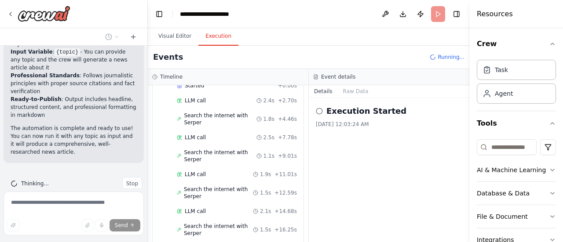
scroll to position [0, 0]
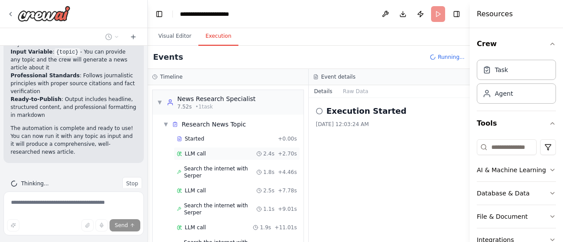
click at [198, 153] on span "LLM call" at bounding box center [195, 153] width 21 height 7
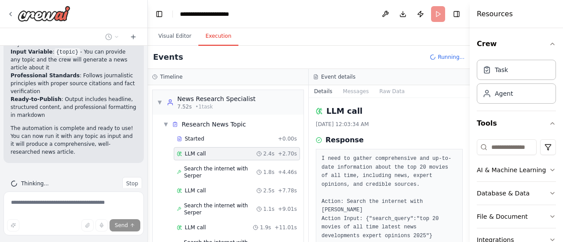
scroll to position [35, 0]
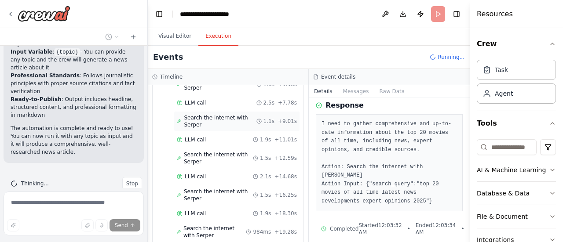
click at [206, 122] on span "Search the internet with Serper" at bounding box center [220, 121] width 72 height 14
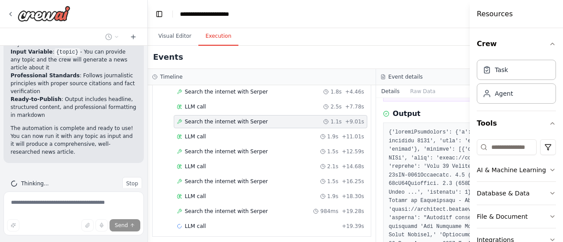
scroll to position [88, 0]
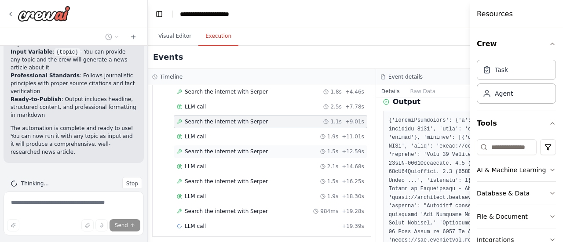
click at [209, 154] on div "Search the internet with Serper 1.5s + 12.59s" at bounding box center [271, 151] width 194 height 13
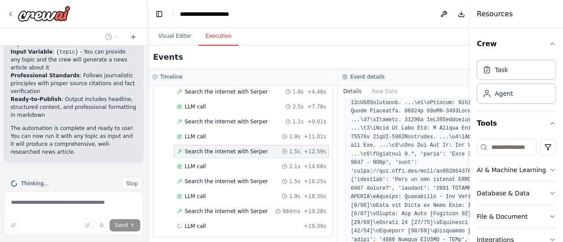
scroll to position [792, 0]
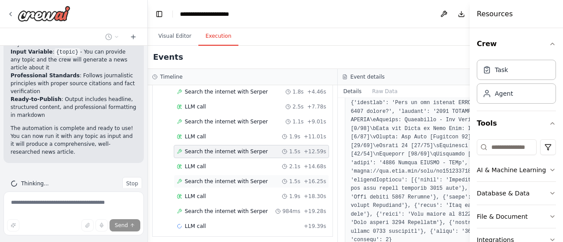
click at [200, 180] on span "Search the internet with Serper" at bounding box center [226, 181] width 83 height 7
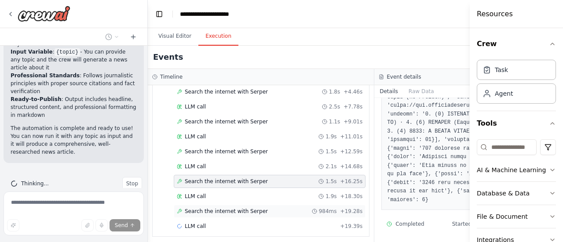
click at [216, 208] on span "Search the internet with Serper" at bounding box center [226, 211] width 83 height 7
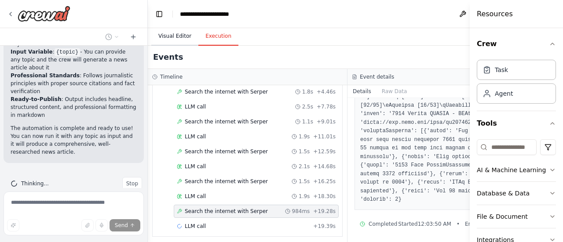
click at [178, 36] on button "Visual Editor" at bounding box center [174, 36] width 47 height 18
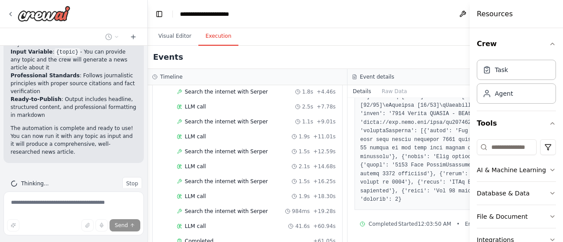
click at [207, 37] on button "Execution" at bounding box center [218, 36] width 40 height 18
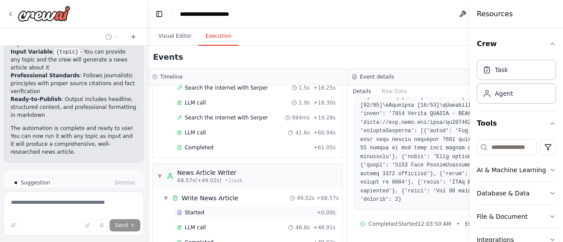
scroll to position [662, 0]
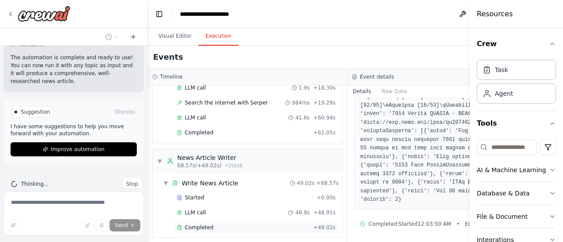
click at [206, 224] on span "Completed" at bounding box center [199, 227] width 29 height 7
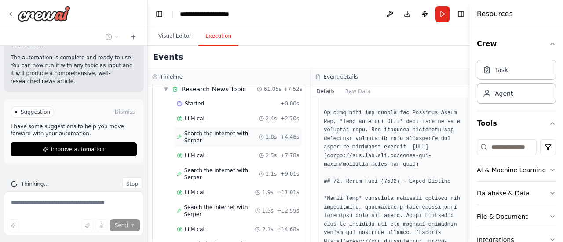
scroll to position [0, 0]
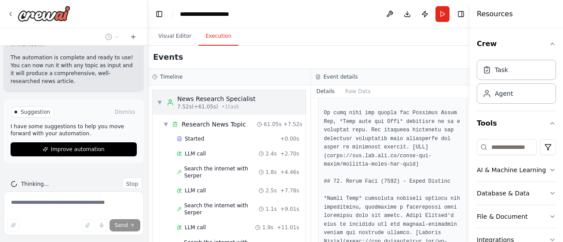
click at [197, 105] on span "7.52s (+61.05s)" at bounding box center [197, 106] width 41 height 7
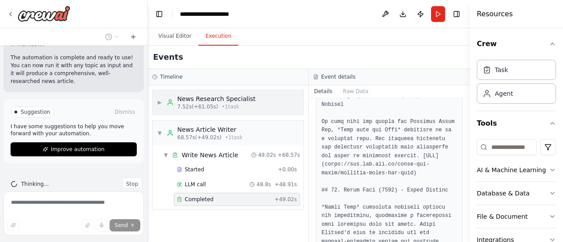
click at [200, 105] on span "7.52s (+61.05s)" at bounding box center [197, 106] width 41 height 7
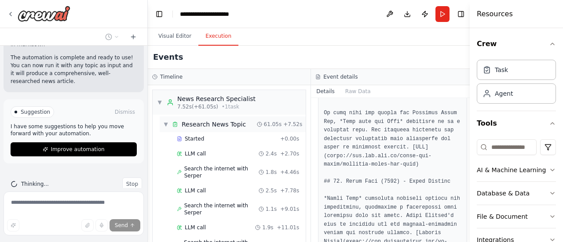
click at [191, 121] on span "Research News Topic" at bounding box center [214, 124] width 64 height 9
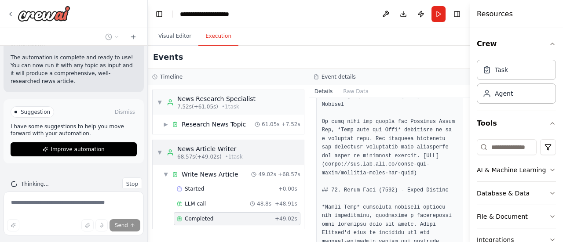
click at [190, 150] on div "News Article Writer" at bounding box center [210, 149] width 66 height 9
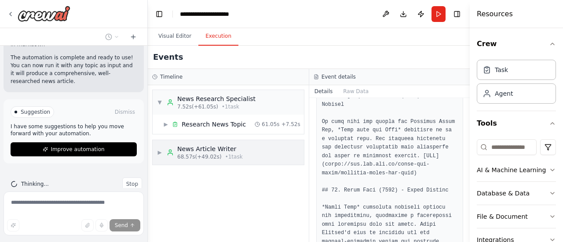
click at [191, 154] on span "68.57s (+49.02s)" at bounding box center [199, 157] width 44 height 7
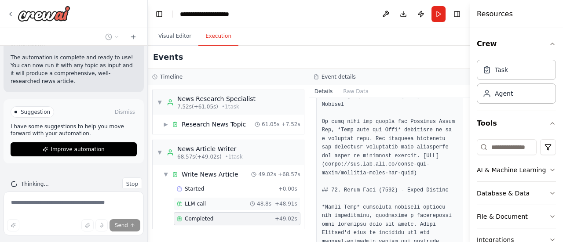
click at [195, 204] on span "LLM call" at bounding box center [195, 204] width 21 height 7
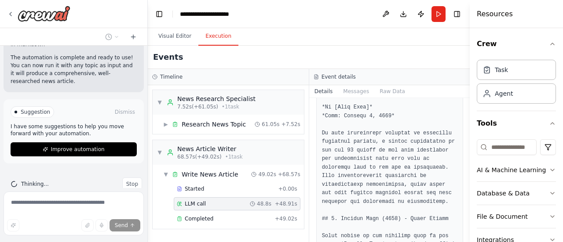
scroll to position [176, 0]
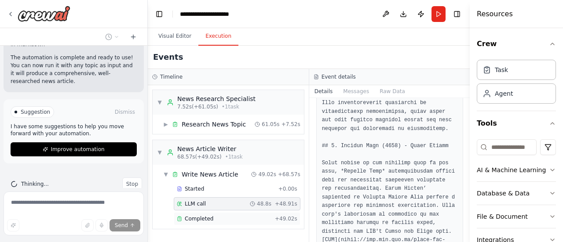
click at [205, 216] on span "Completed" at bounding box center [199, 219] width 29 height 7
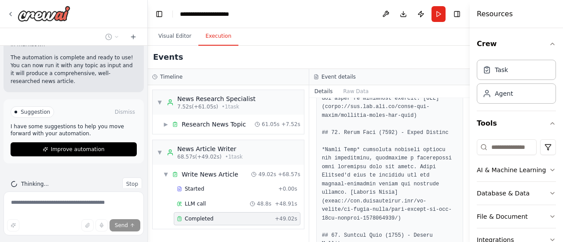
scroll to position [1320, 0]
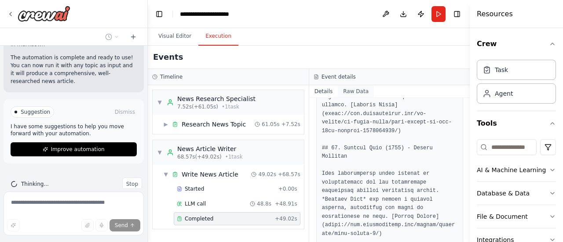
click at [353, 92] on button "Raw Data" at bounding box center [356, 91] width 36 height 12
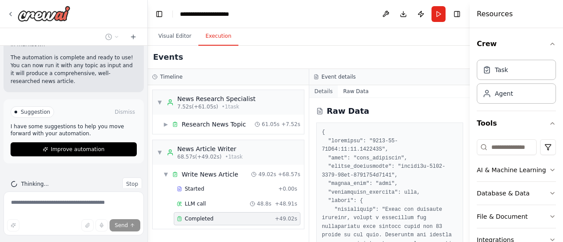
click at [324, 91] on button "Details" at bounding box center [323, 91] width 29 height 12
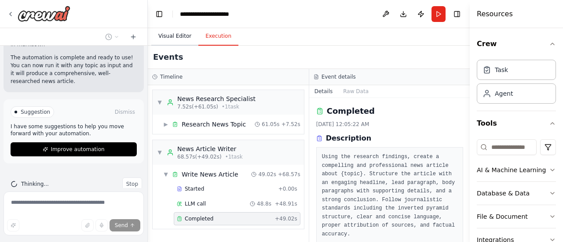
click at [175, 38] on button "Visual Editor" at bounding box center [174, 36] width 47 height 18
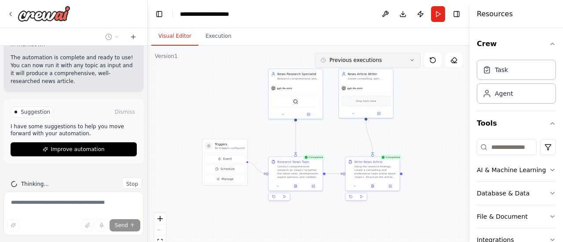
click at [329, 60] on span "Previous executions" at bounding box center [355, 60] width 52 height 7
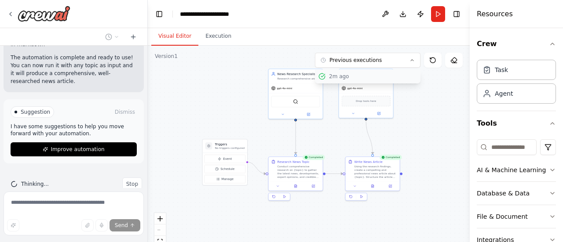
click at [335, 77] on div "2m ago" at bounding box center [373, 76] width 88 height 7
click at [217, 40] on button "Execution" at bounding box center [218, 36] width 40 height 18
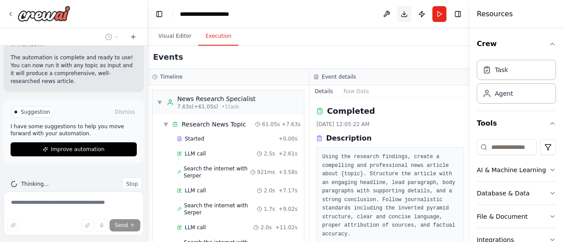
click at [404, 12] on button "Download" at bounding box center [404, 14] width 14 height 16
click at [281, 23] on header "**********" at bounding box center [309, 14] width 323 height 28
click at [13, 15] on icon at bounding box center [10, 14] width 7 height 7
